Goal: Navigation & Orientation: Find specific page/section

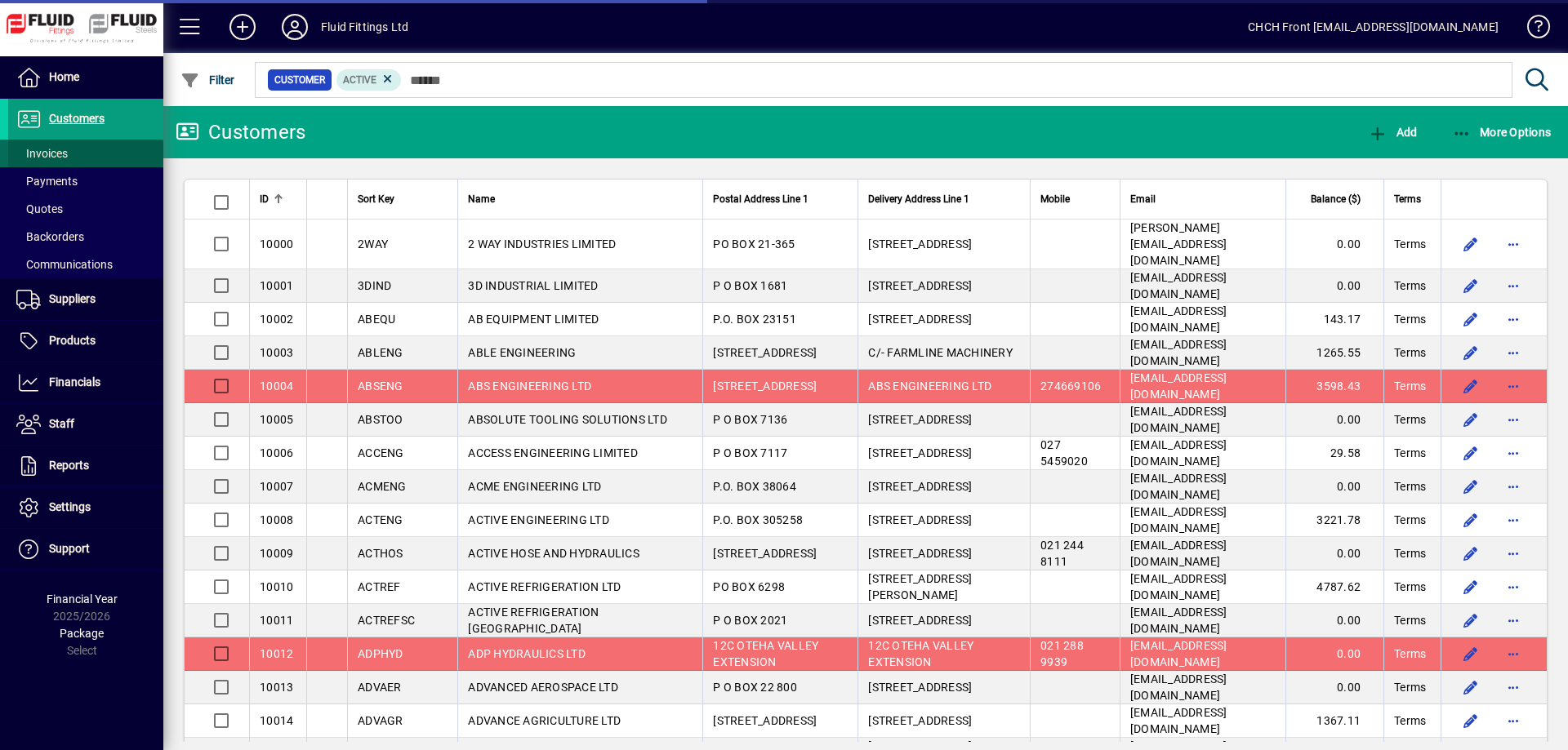
click at [92, 156] on span at bounding box center [85, 153] width 155 height 39
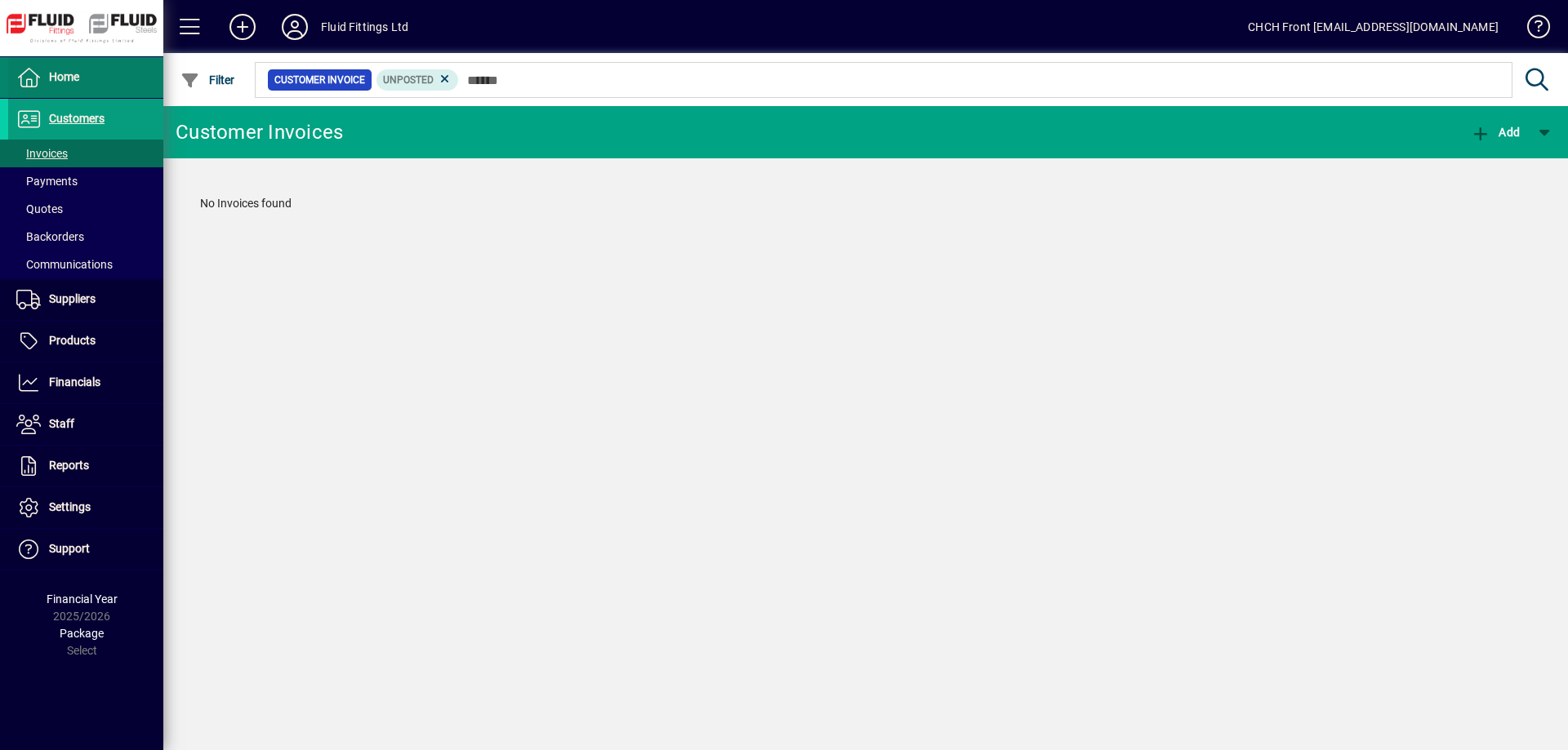
click at [118, 85] on span at bounding box center [85, 77] width 155 height 39
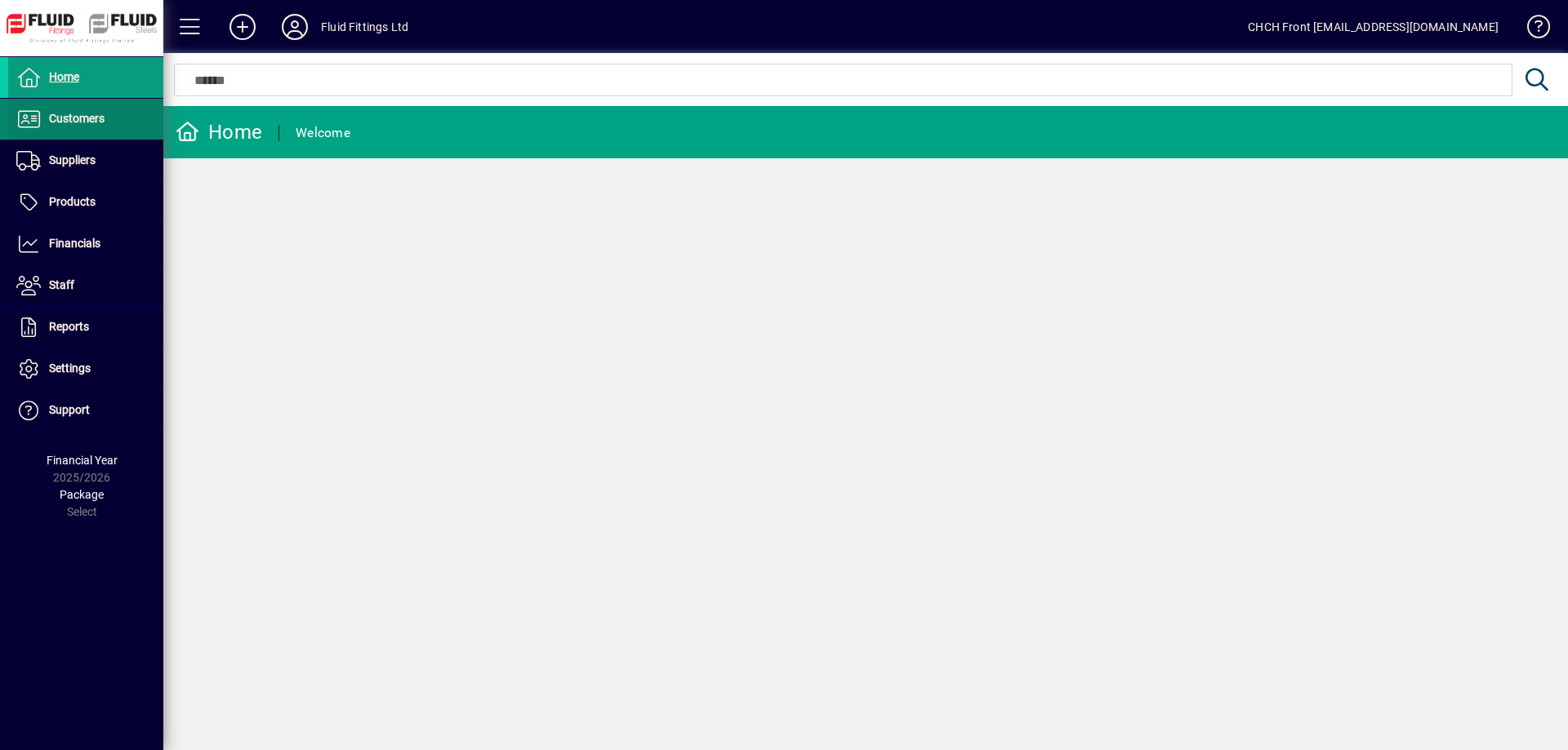
click at [111, 109] on span at bounding box center [85, 119] width 155 height 39
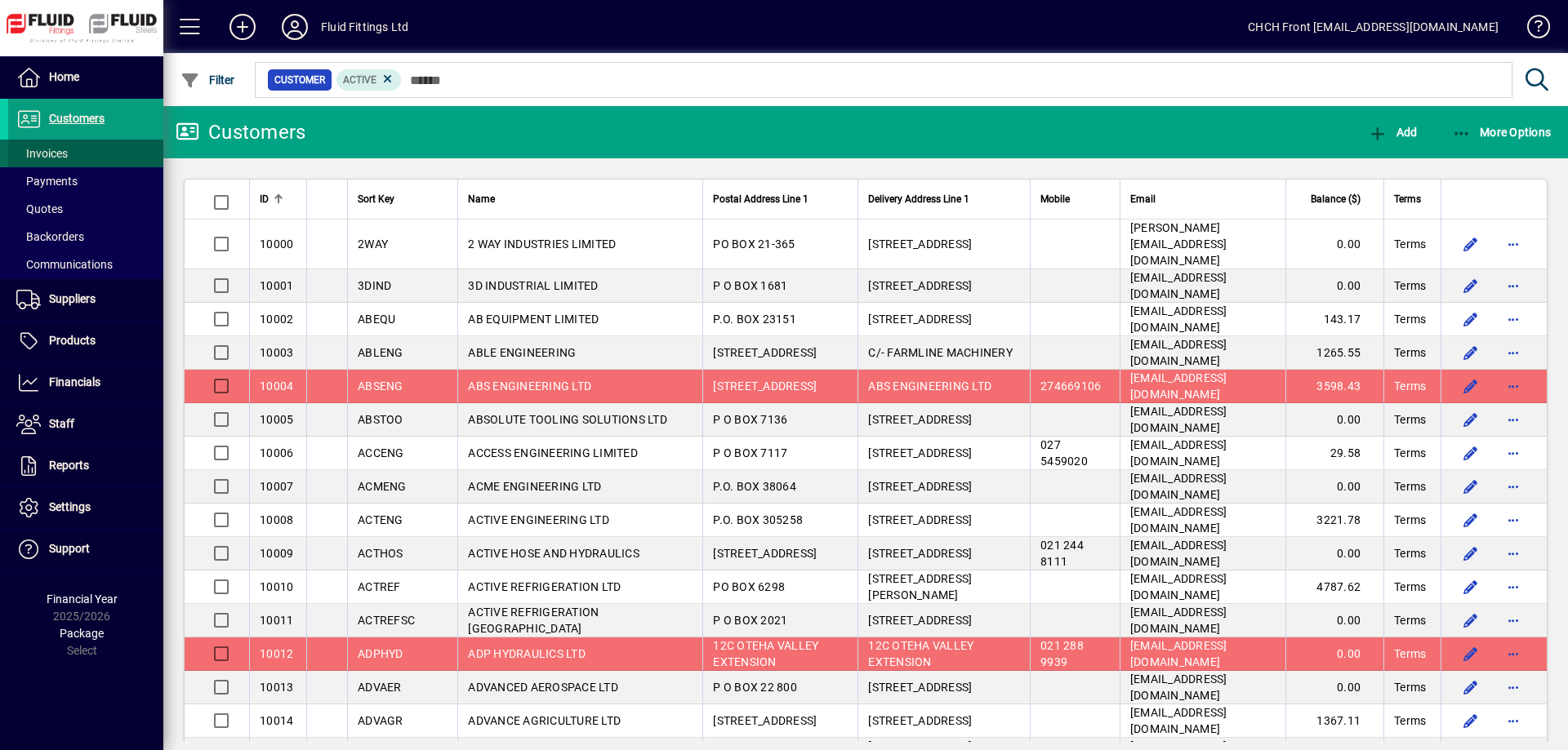
click at [65, 151] on span "Invoices" at bounding box center [41, 153] width 51 height 13
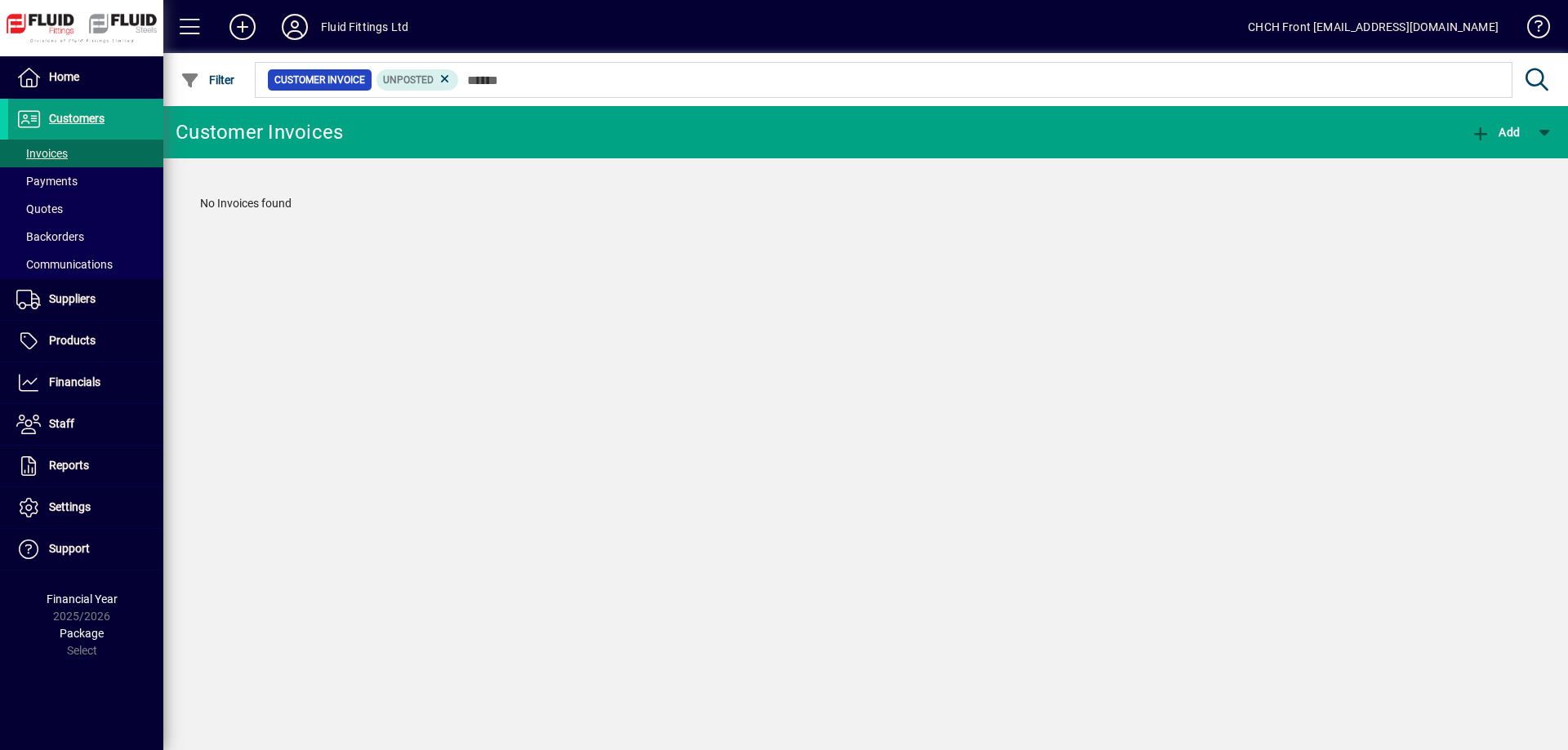
click at [298, 22] on icon at bounding box center [294, 27] width 33 height 26
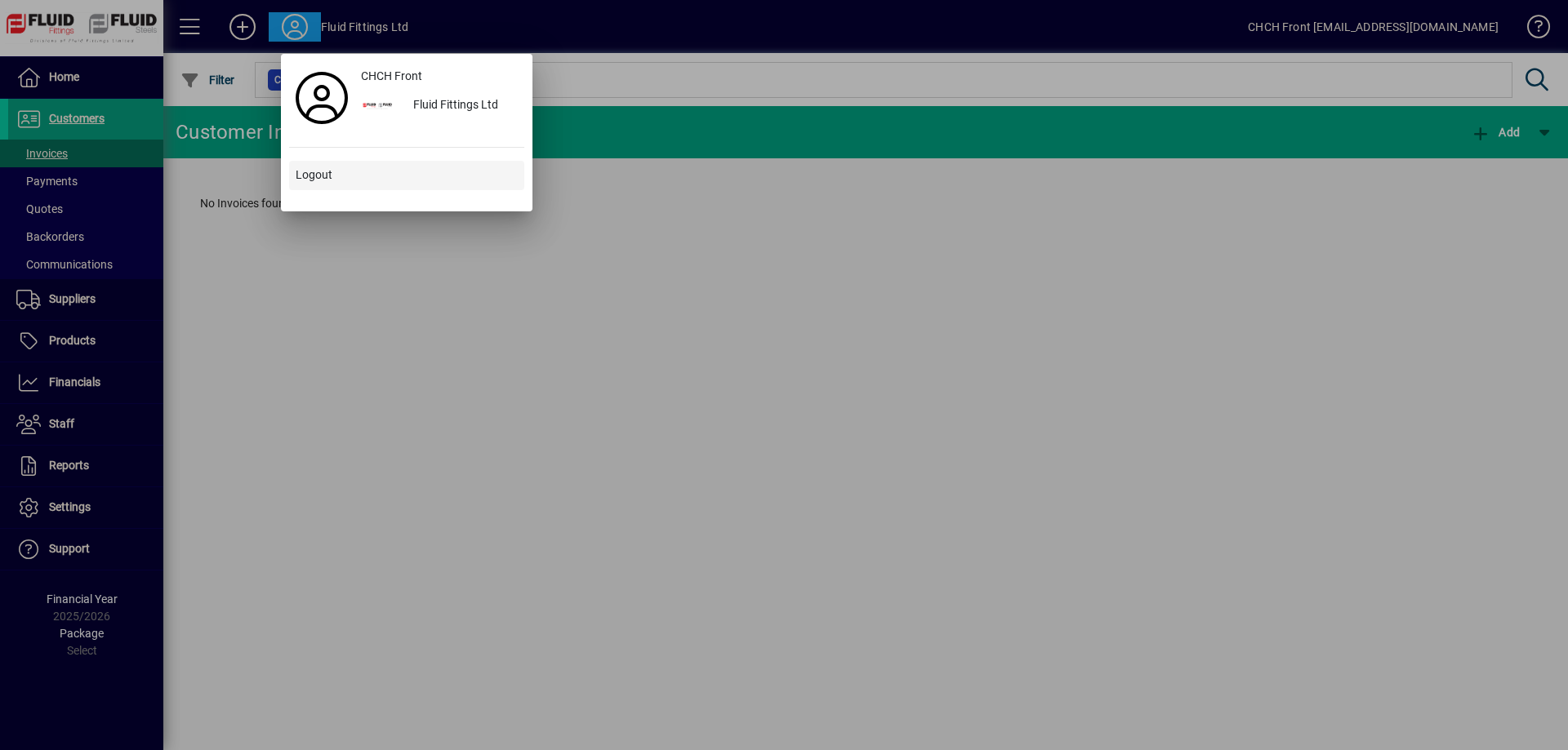
click at [338, 176] on span at bounding box center [406, 175] width 235 height 39
